Goal: Navigation & Orientation: Find specific page/section

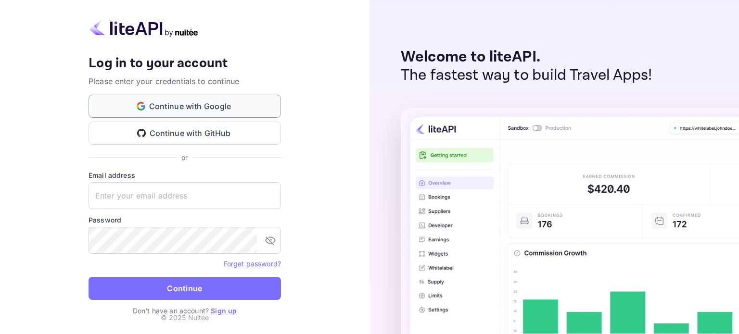
click at [162, 102] on button "Continue with Google" at bounding box center [185, 106] width 192 height 23
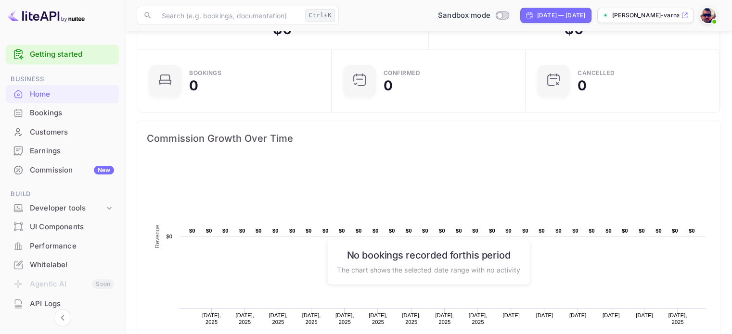
click at [48, 57] on link "Getting started" at bounding box center [72, 54] width 84 height 11
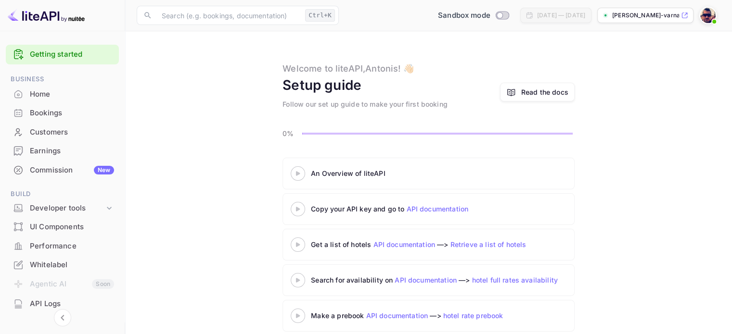
click at [415, 209] on link "API documentation" at bounding box center [437, 209] width 62 height 8
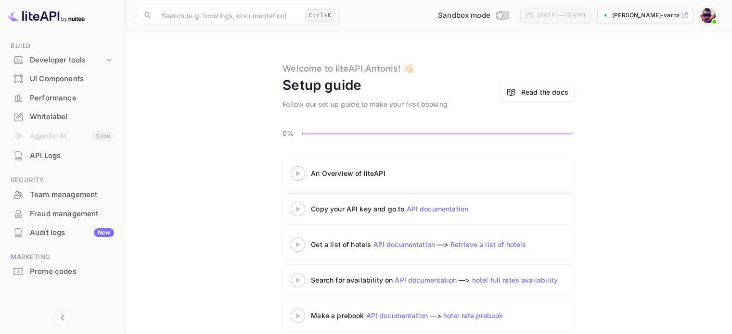
scroll to position [52, 0]
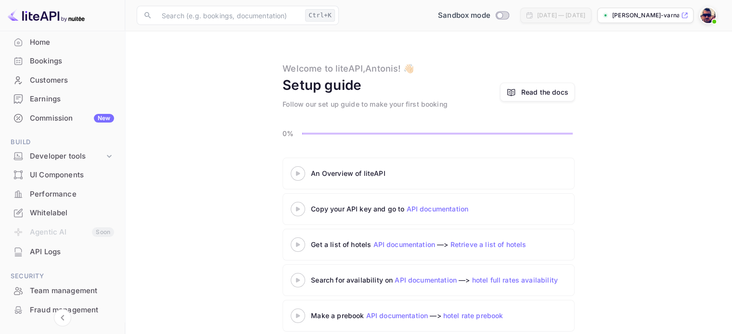
click at [42, 46] on div "Home" at bounding box center [72, 42] width 84 height 11
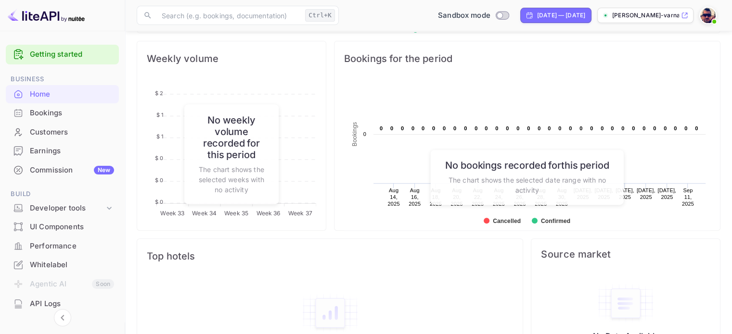
scroll to position [256, 0]
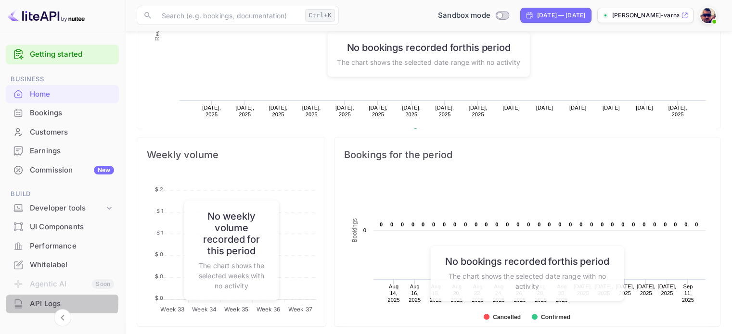
click at [42, 303] on div "API Logs" at bounding box center [72, 304] width 84 height 11
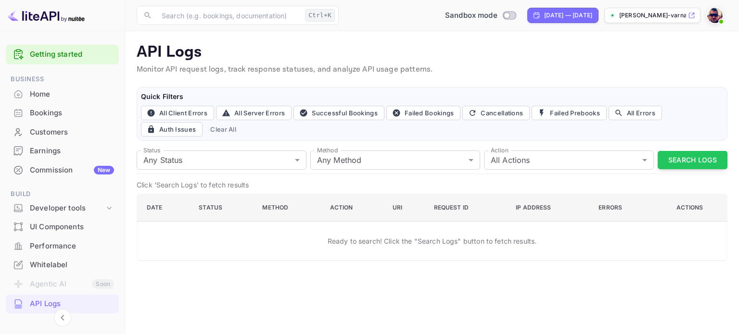
click at [41, 95] on div "Home" at bounding box center [72, 94] width 84 height 11
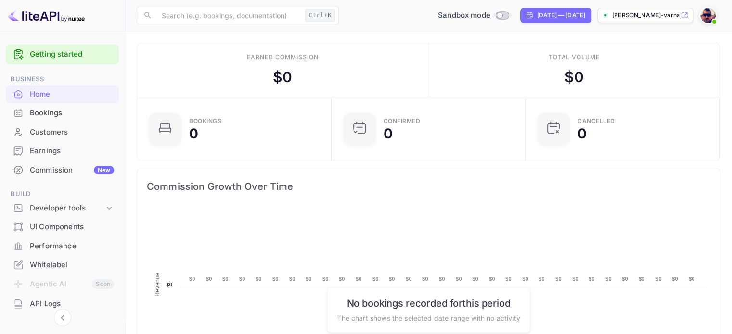
scroll to position [149, 181]
click at [703, 16] on img at bounding box center [707, 15] width 15 height 15
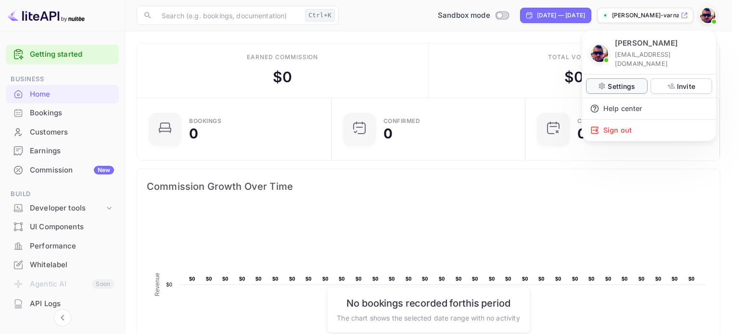
click at [621, 81] on p "Settings" at bounding box center [620, 86] width 27 height 10
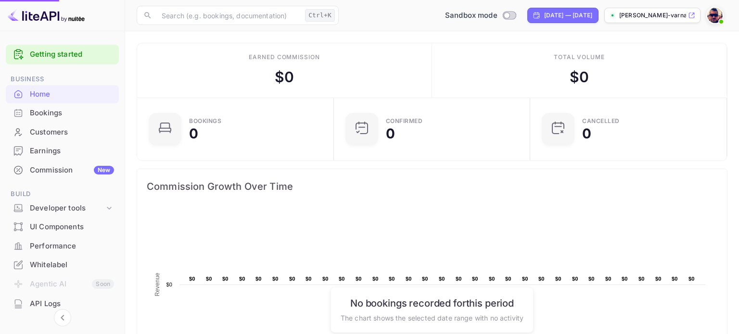
scroll to position [8, 8]
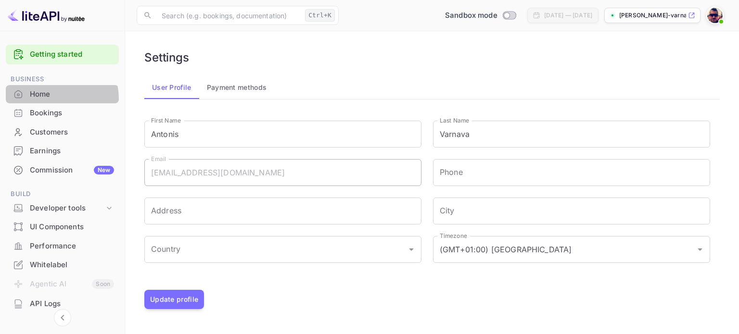
click at [45, 99] on div "Home" at bounding box center [72, 94] width 84 height 11
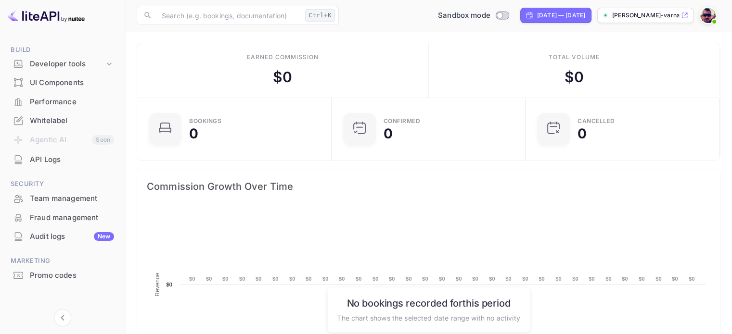
scroll to position [149, 181]
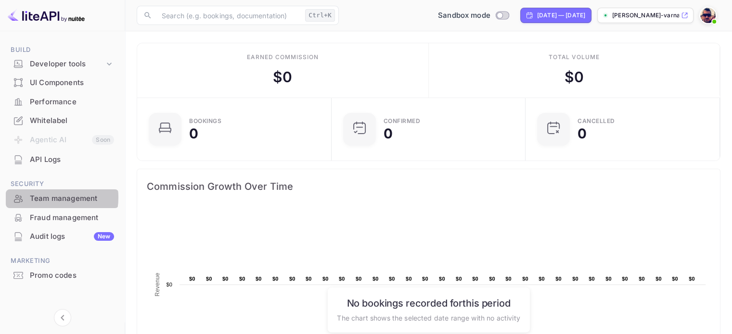
click at [46, 198] on div "Team management" at bounding box center [72, 198] width 84 height 11
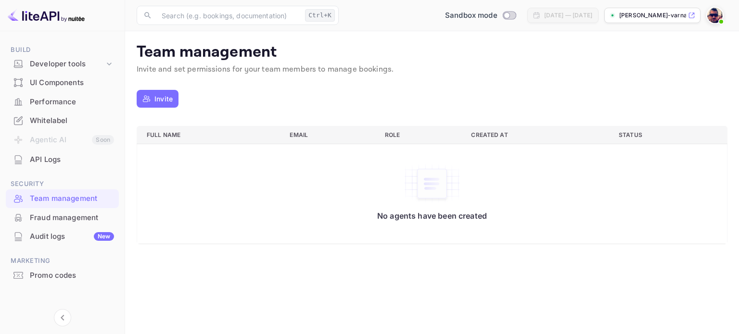
click at [31, 217] on div "Fraud management" at bounding box center [72, 218] width 84 height 11
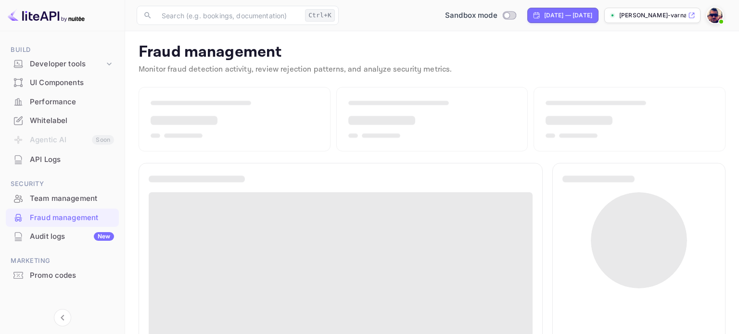
click at [50, 160] on div "API Logs" at bounding box center [72, 159] width 84 height 11
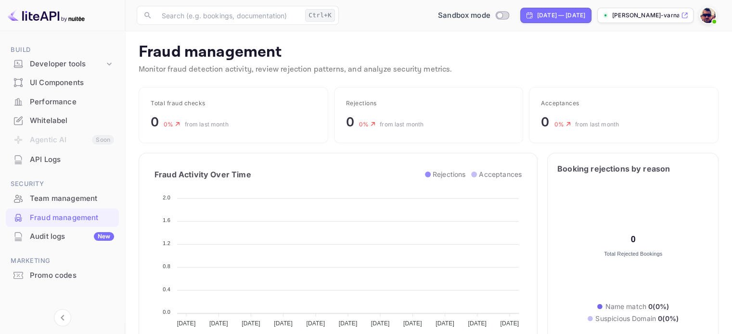
scroll to position [8, 8]
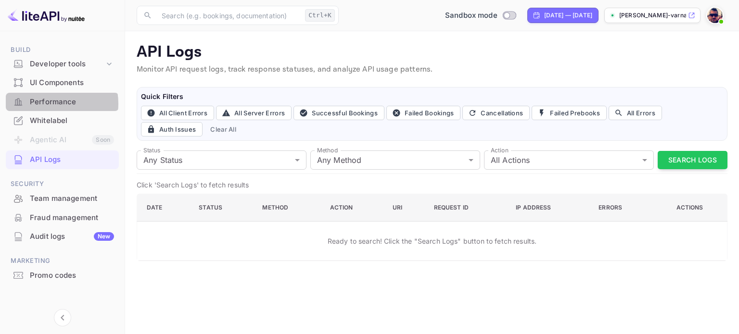
click at [46, 103] on div "Performance" at bounding box center [72, 102] width 84 height 11
click at [49, 84] on div "UI Components" at bounding box center [72, 82] width 84 height 11
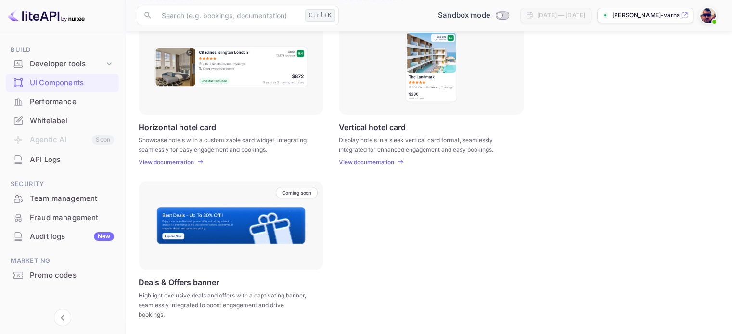
scroll to position [121, 0]
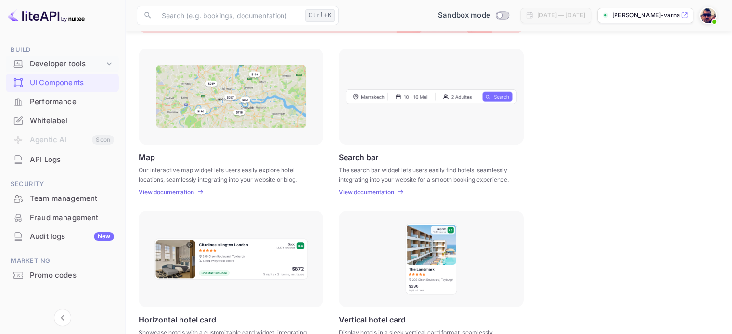
click at [55, 64] on div "Developer tools" at bounding box center [67, 64] width 75 height 11
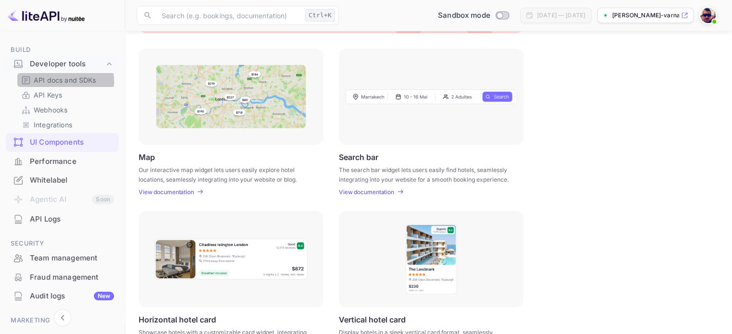
click at [50, 81] on p "API docs and SDKs" at bounding box center [65, 80] width 63 height 10
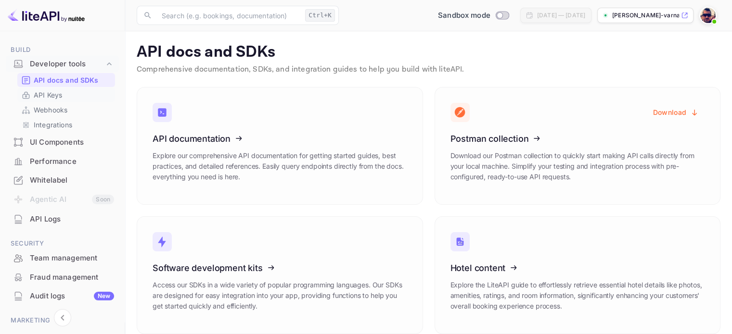
click at [42, 93] on p "API Keys" at bounding box center [48, 95] width 28 height 10
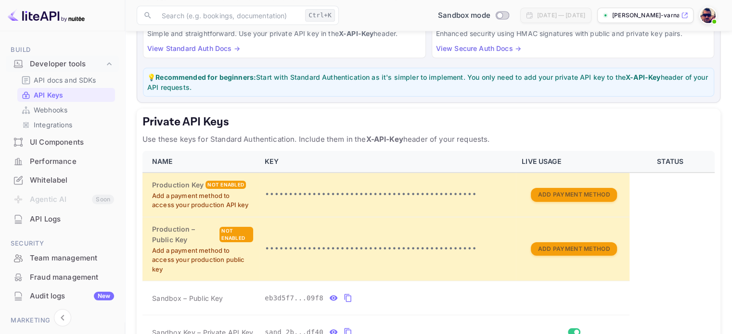
scroll to position [144, 0]
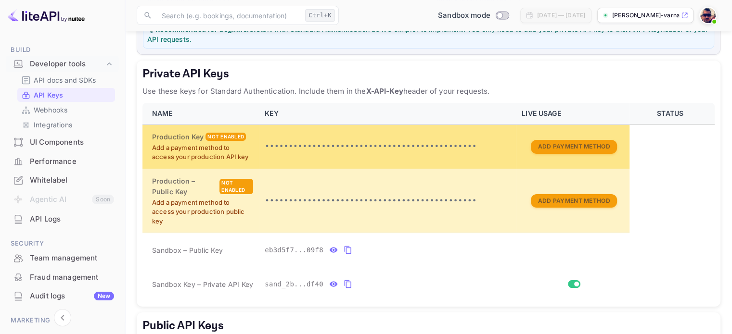
click at [371, 151] on p "•••••••••••••••••••••••••••••••••••••••••••••" at bounding box center [387, 147] width 245 height 12
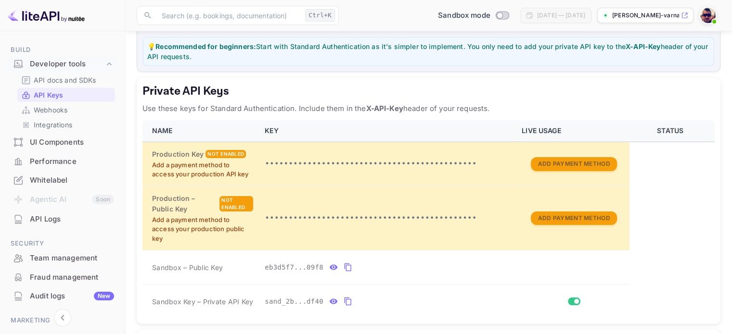
scroll to position [79, 0]
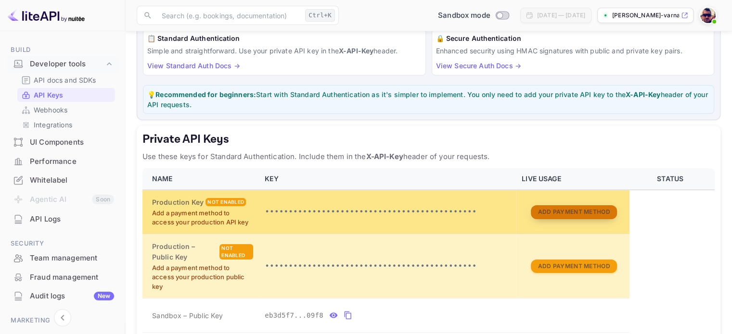
click at [580, 215] on button "Add Payment Method" at bounding box center [574, 212] width 86 height 14
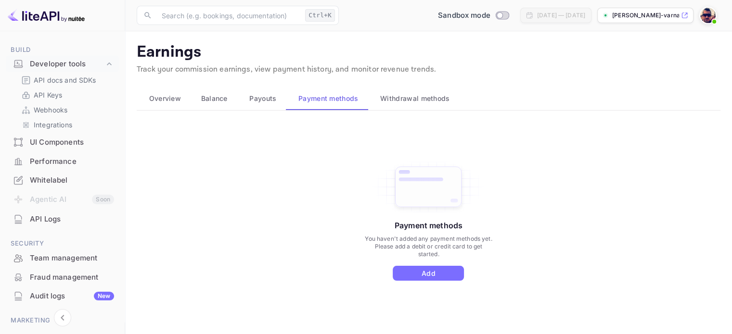
click at [164, 97] on span "Overview" at bounding box center [165, 99] width 32 height 12
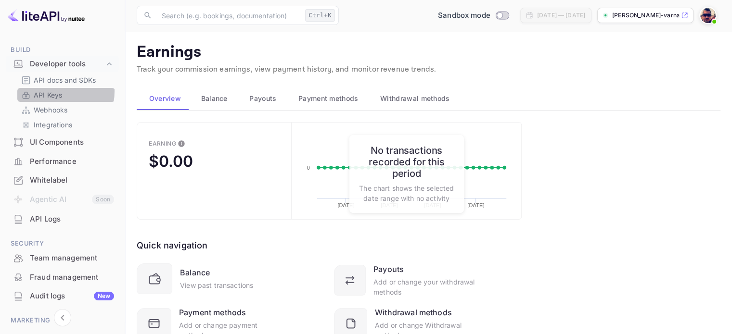
click at [45, 91] on p "API Keys" at bounding box center [48, 95] width 28 height 10
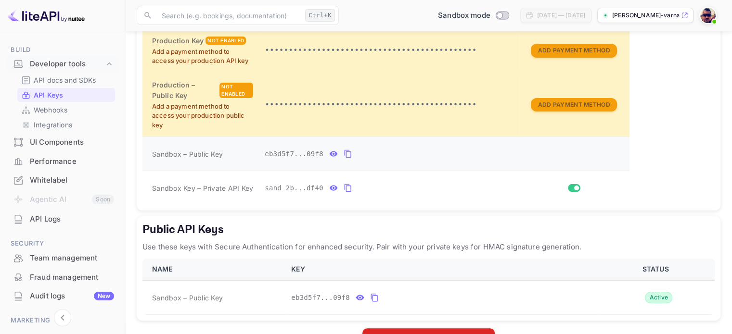
scroll to position [271, 0]
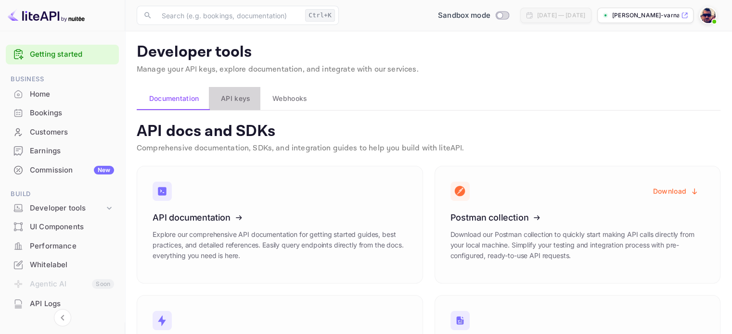
click at [230, 99] on span "API keys" at bounding box center [235, 99] width 29 height 12
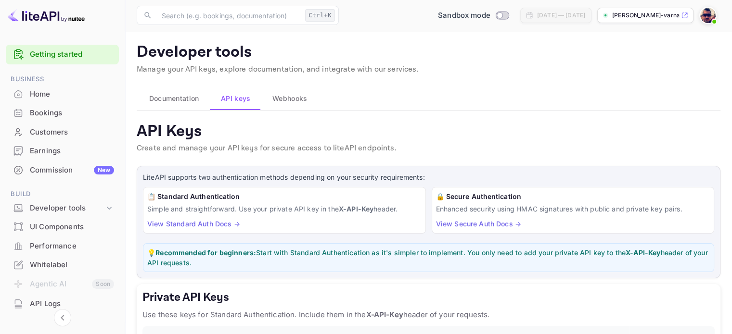
click at [185, 220] on link "View Standard Auth Docs →" at bounding box center [193, 224] width 93 height 8
